Goal: Check status: Check status

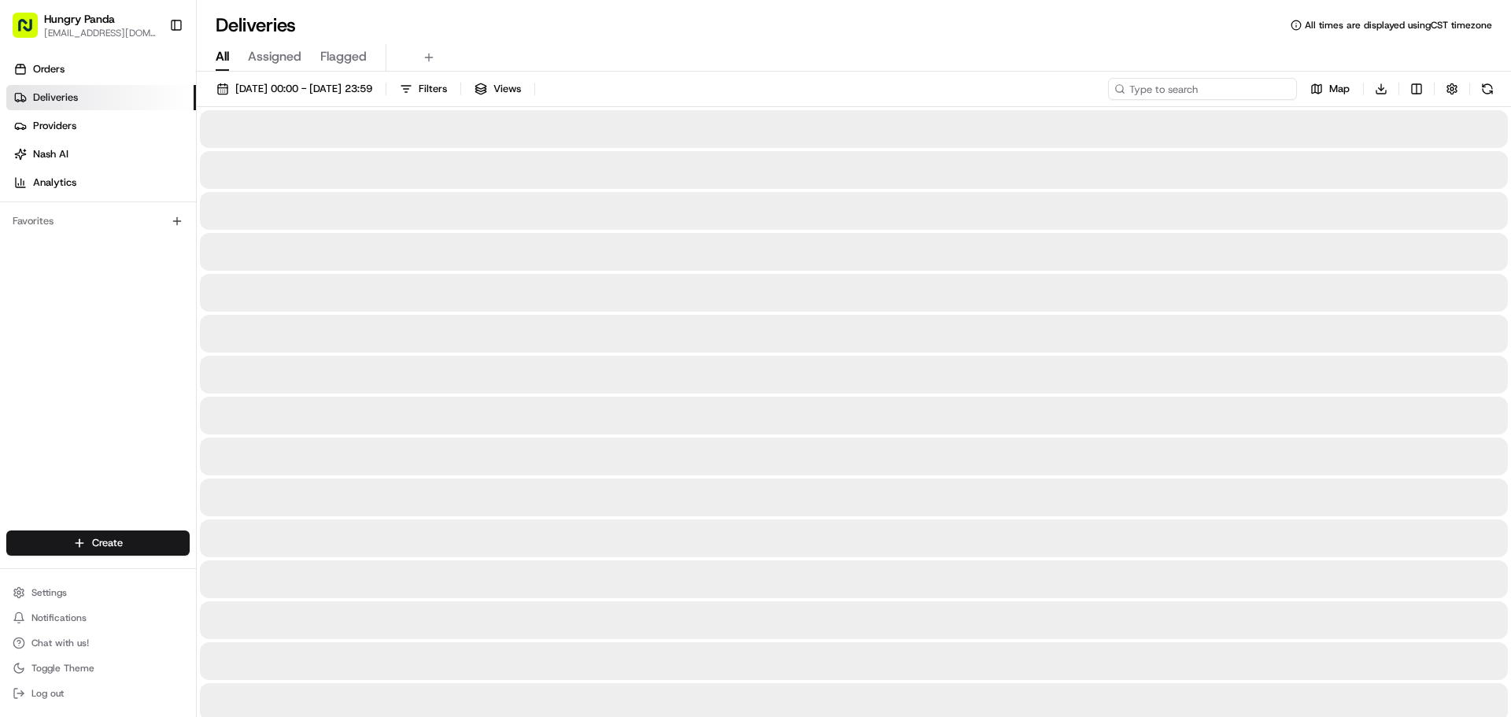
click at [1204, 93] on input at bounding box center [1202, 89] width 189 height 22
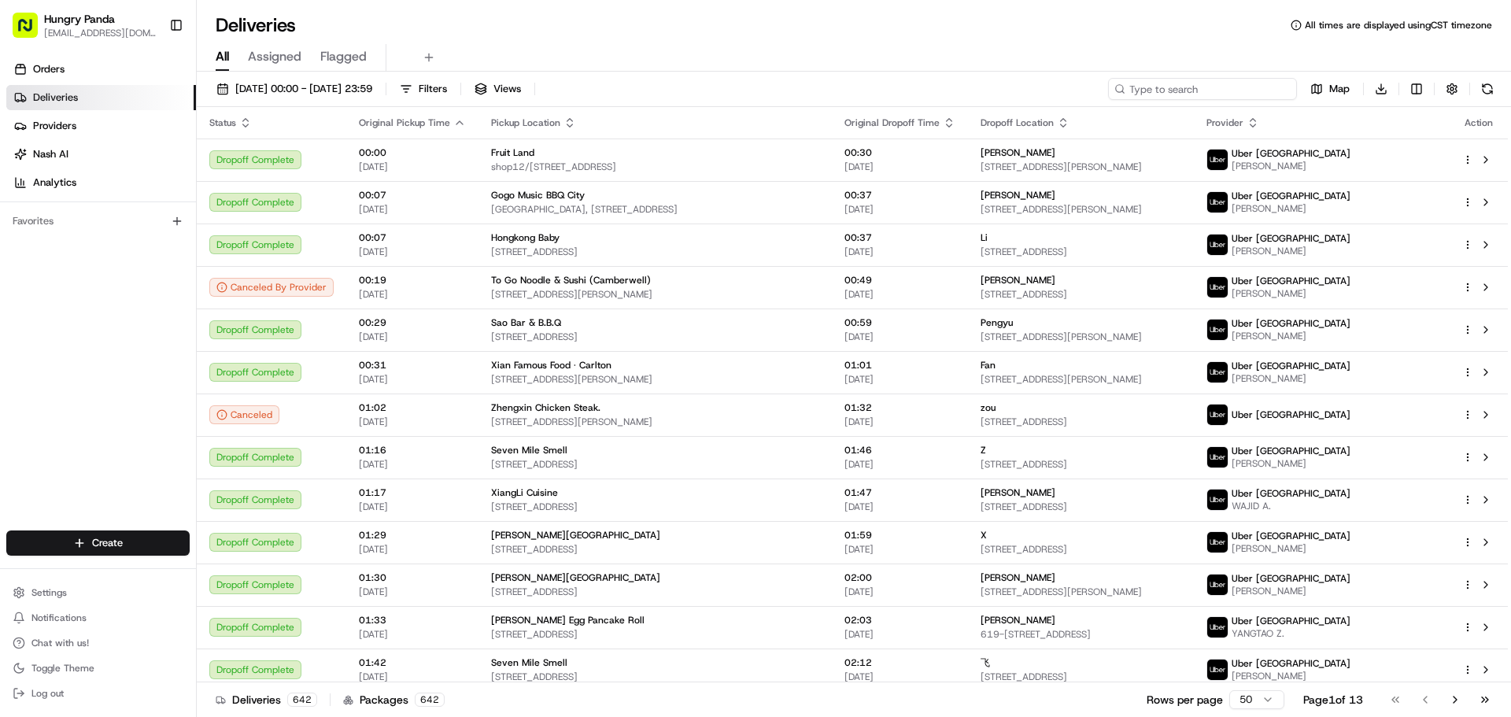
click at [1207, 86] on input at bounding box center [1202, 89] width 189 height 22
paste input "435177466535374914786"
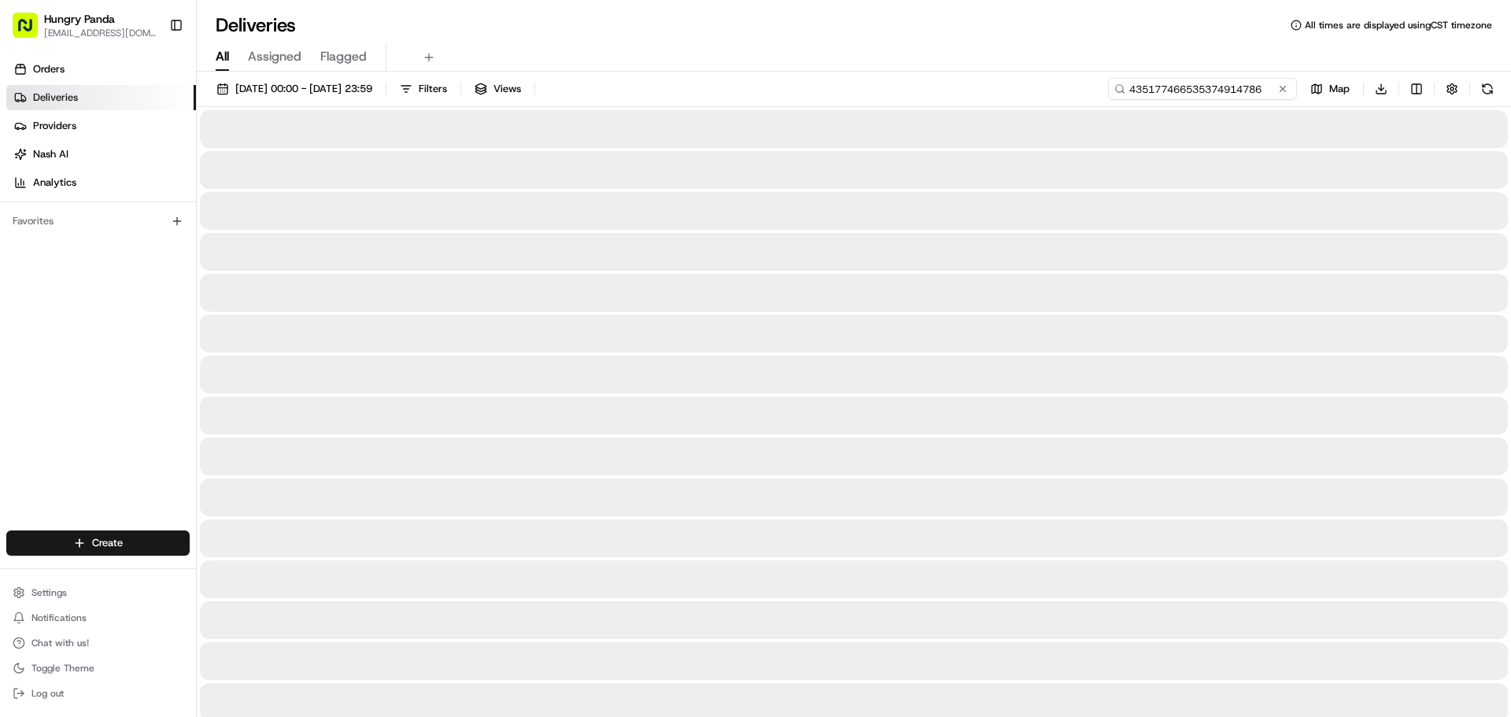
type input "435177466535374914786"
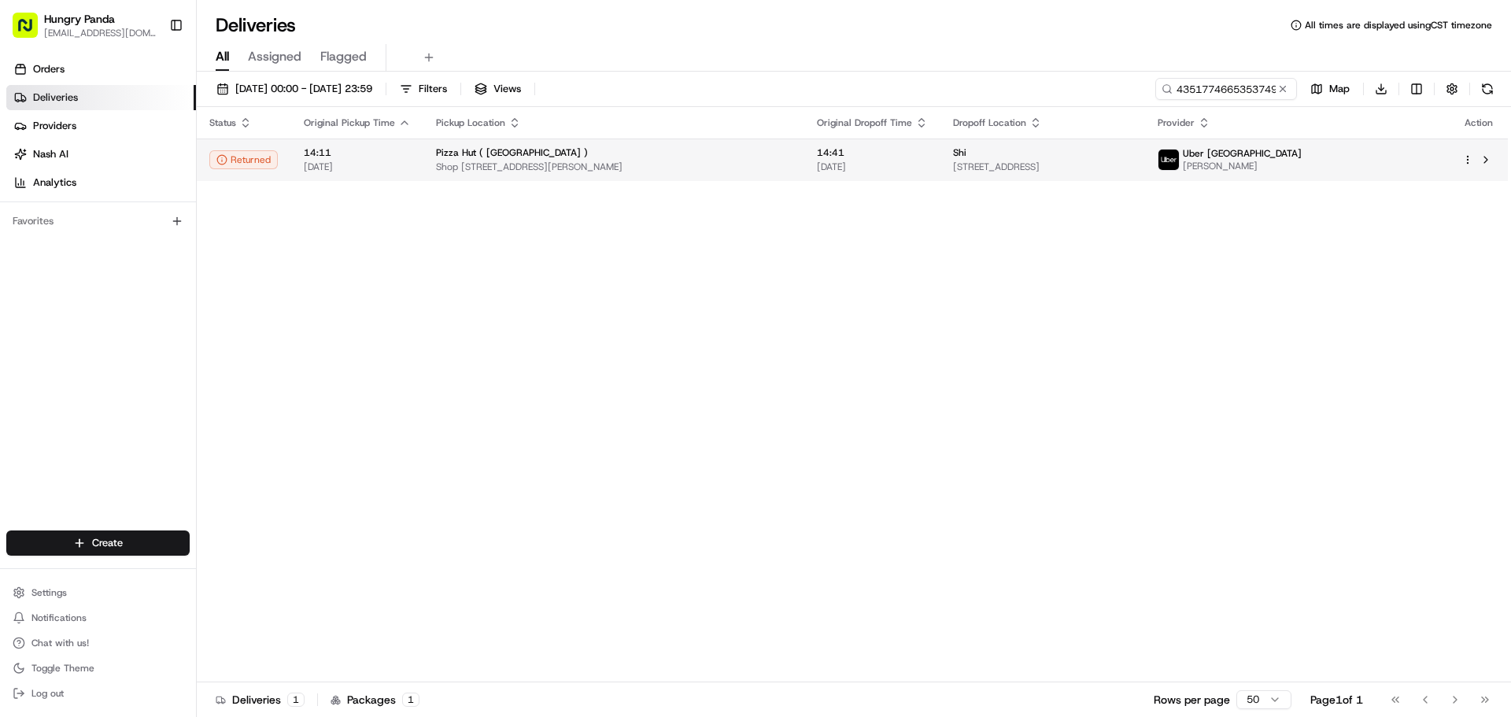
click at [1302, 167] on span "[PERSON_NAME]" at bounding box center [1242, 166] width 119 height 13
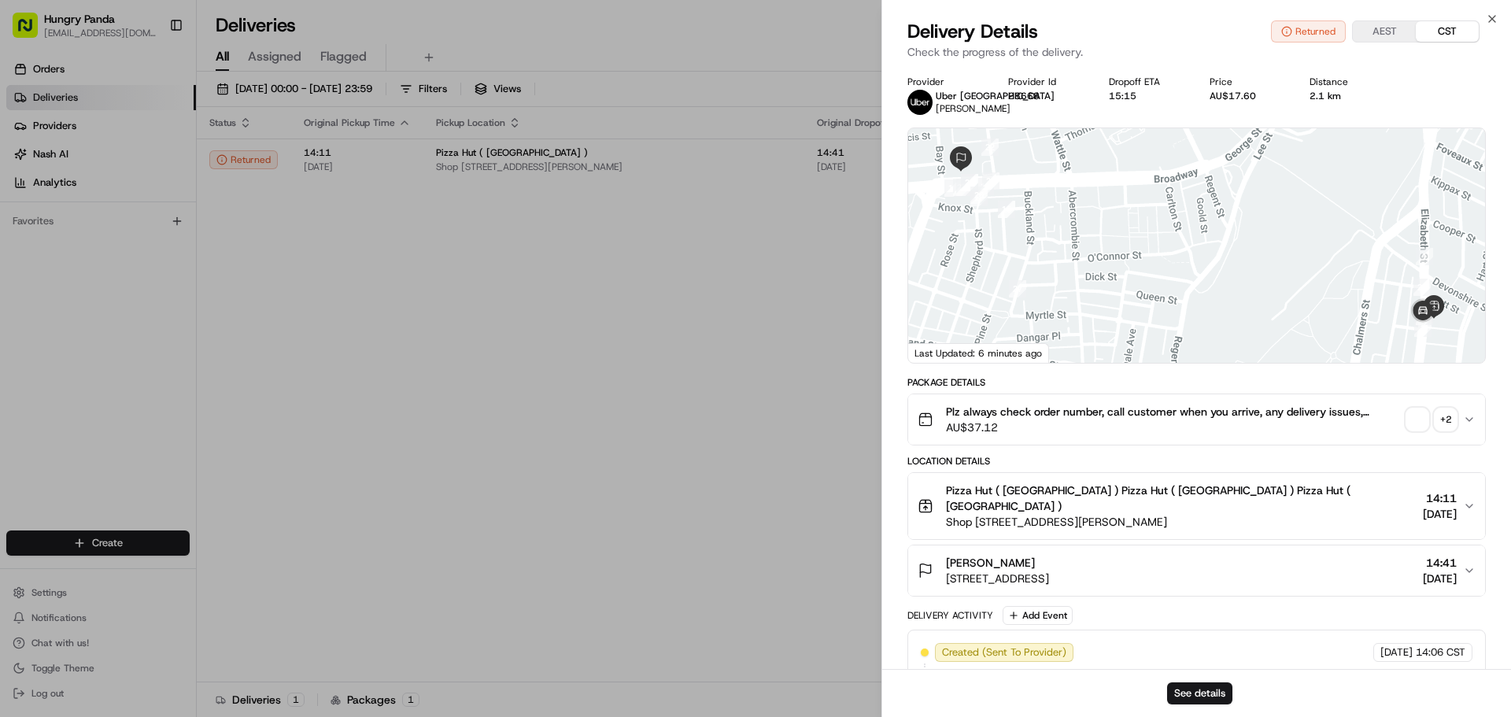
click at [1444, 419] on div "+ 2" at bounding box center [1446, 420] width 22 height 22
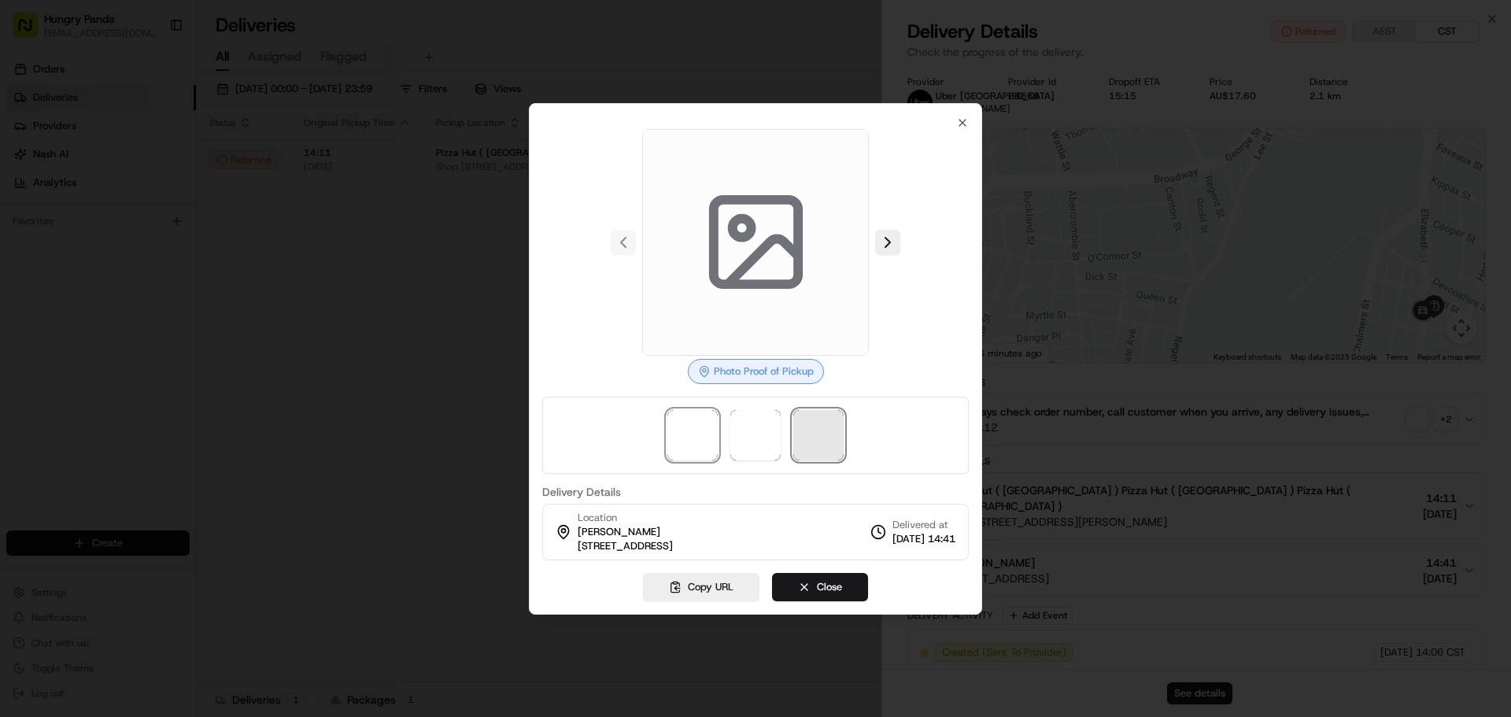
click at [808, 427] on span at bounding box center [818, 435] width 50 height 50
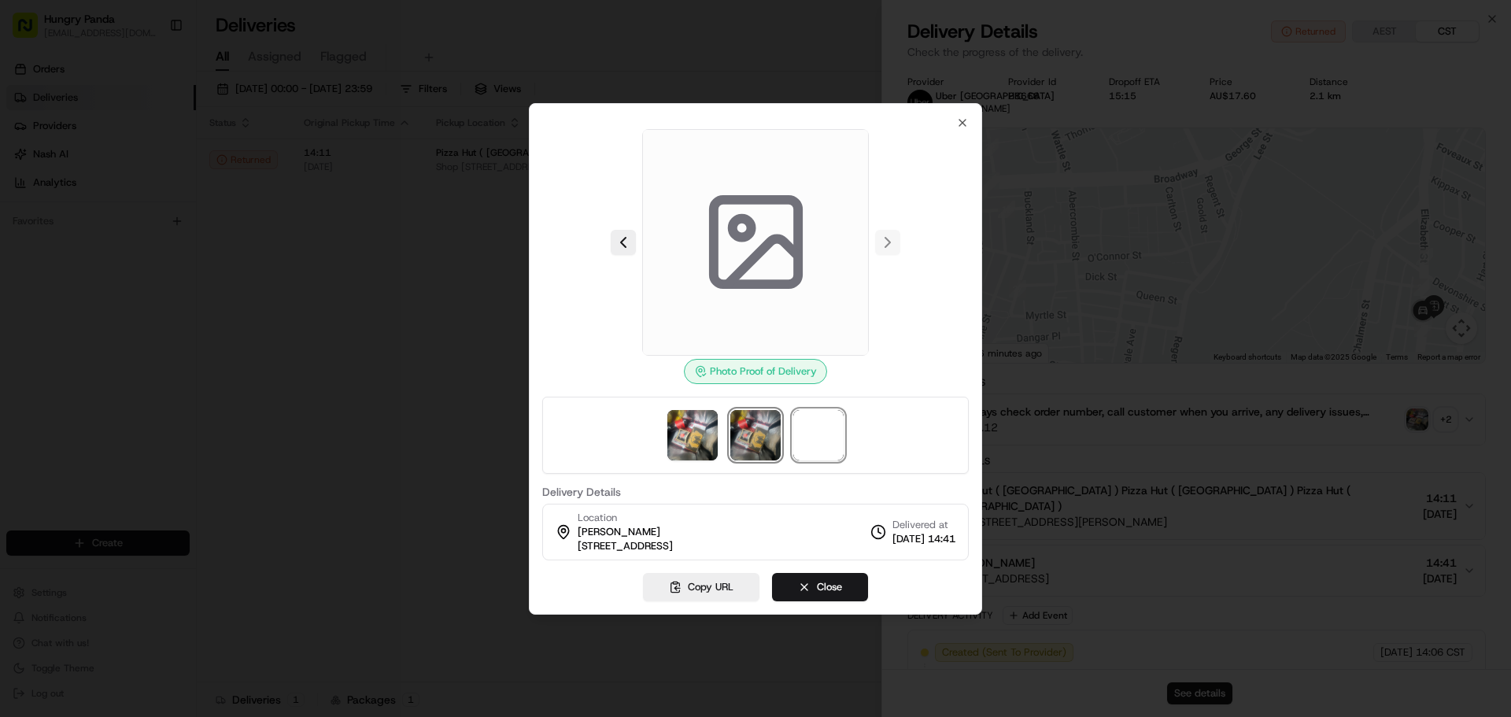
click at [748, 441] on img at bounding box center [755, 435] width 50 height 50
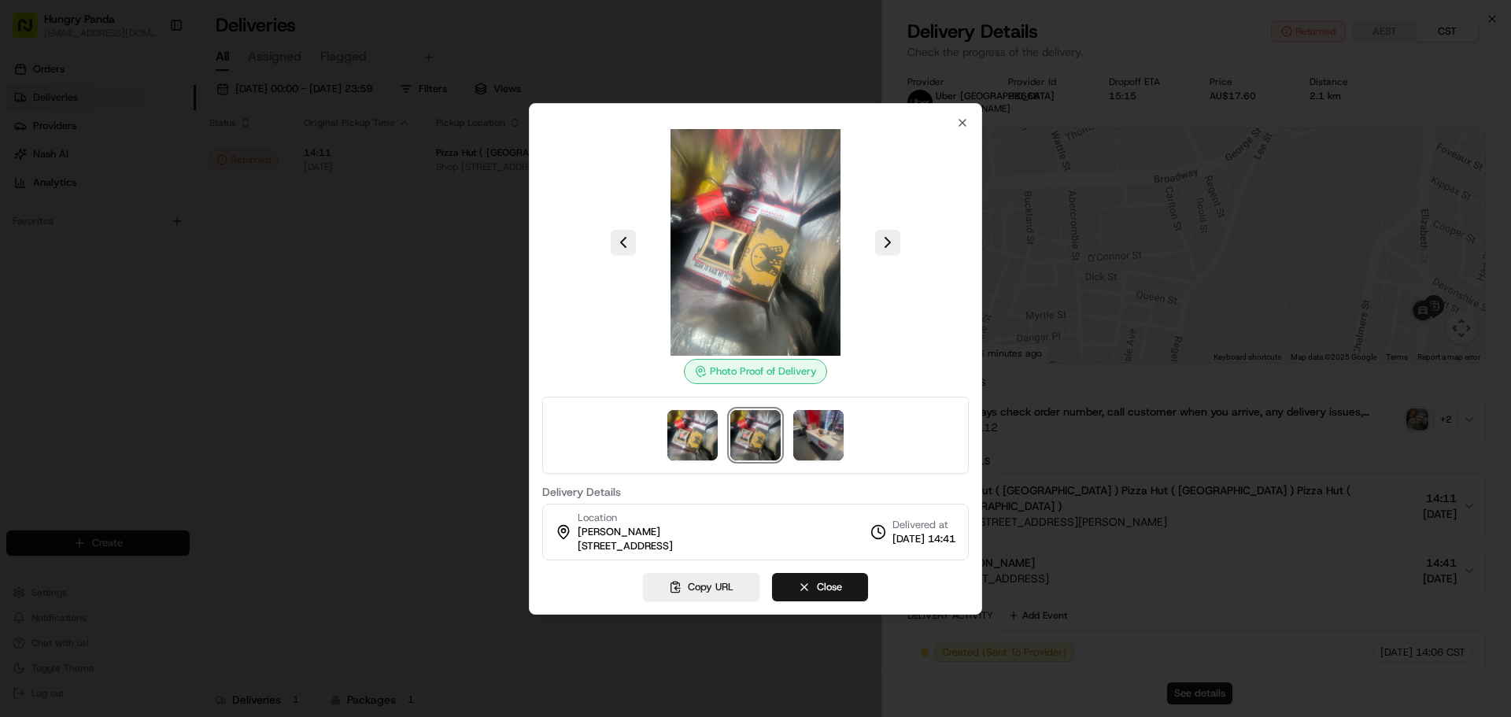
click at [774, 435] on img at bounding box center [755, 435] width 50 height 50
click at [769, 440] on img at bounding box center [755, 435] width 50 height 50
click at [814, 438] on img at bounding box center [818, 435] width 50 height 50
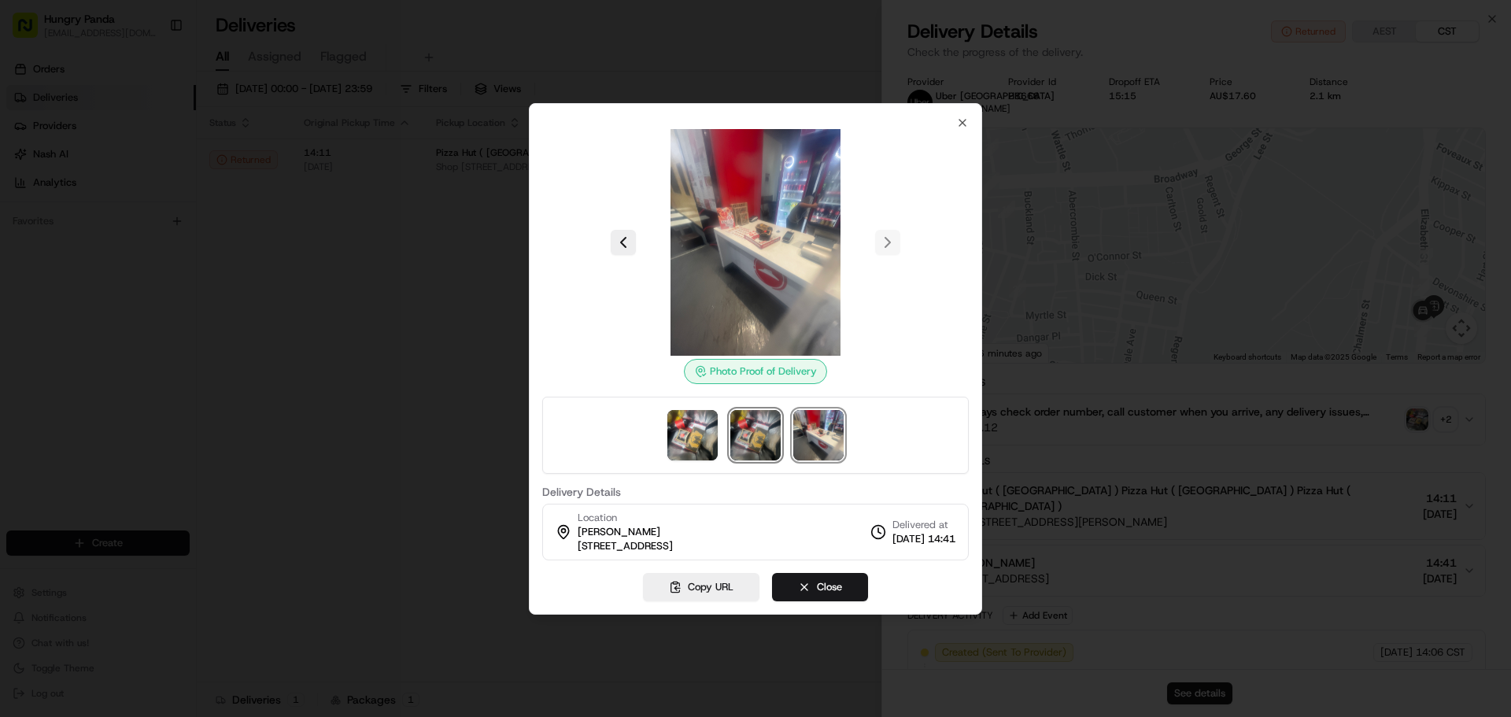
click at [753, 441] on img at bounding box center [755, 435] width 50 height 50
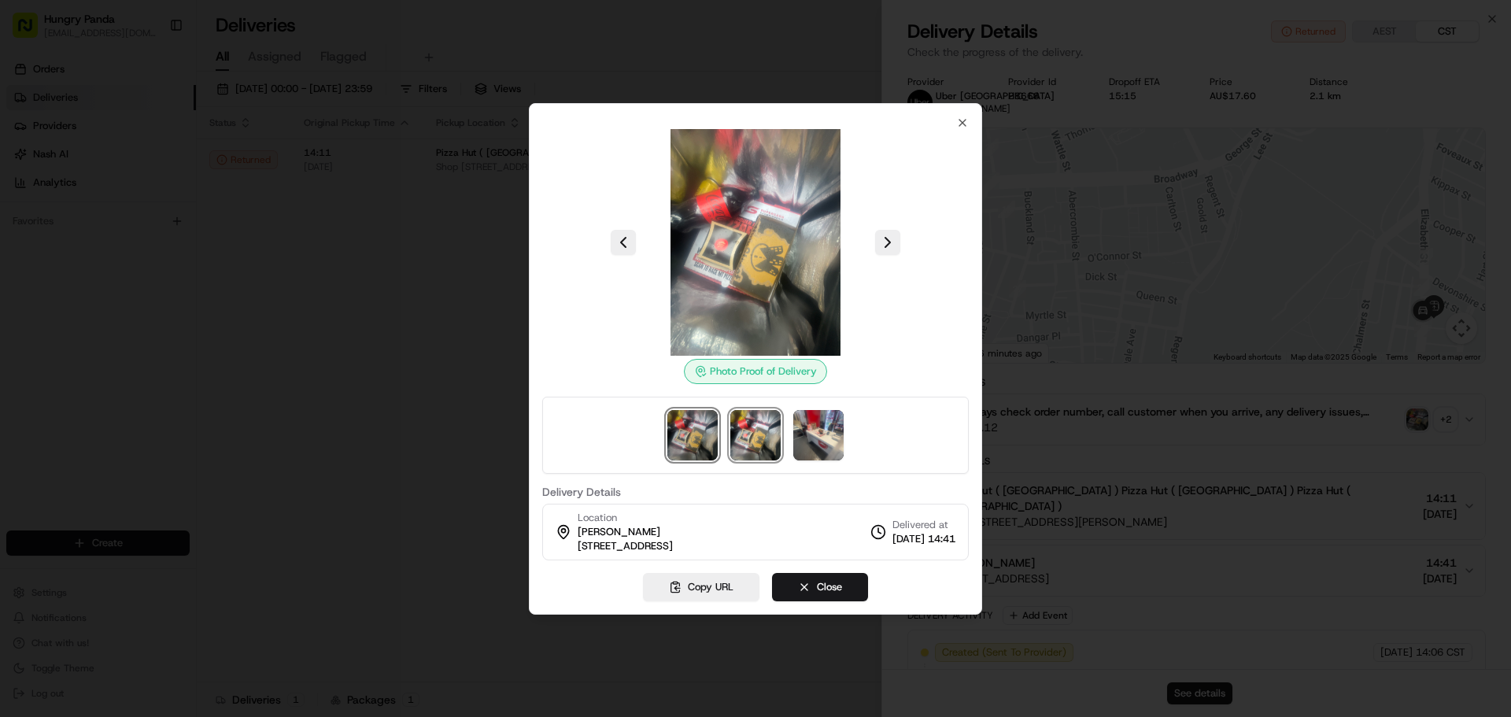
click at [686, 442] on img at bounding box center [692, 435] width 50 height 50
click at [804, 437] on img at bounding box center [818, 435] width 50 height 50
